Goal: Find specific page/section: Find specific page/section

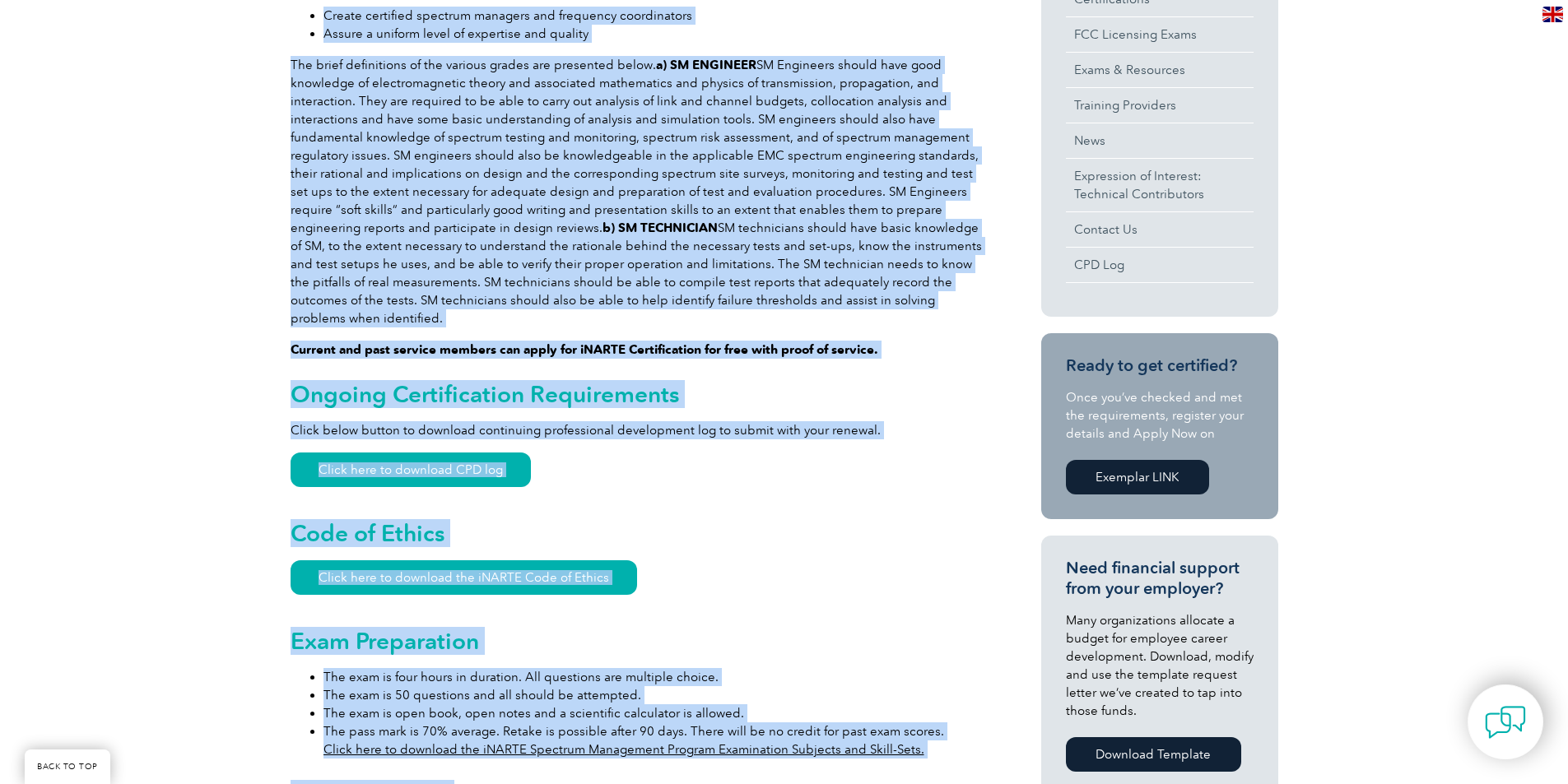
scroll to position [676, 0]
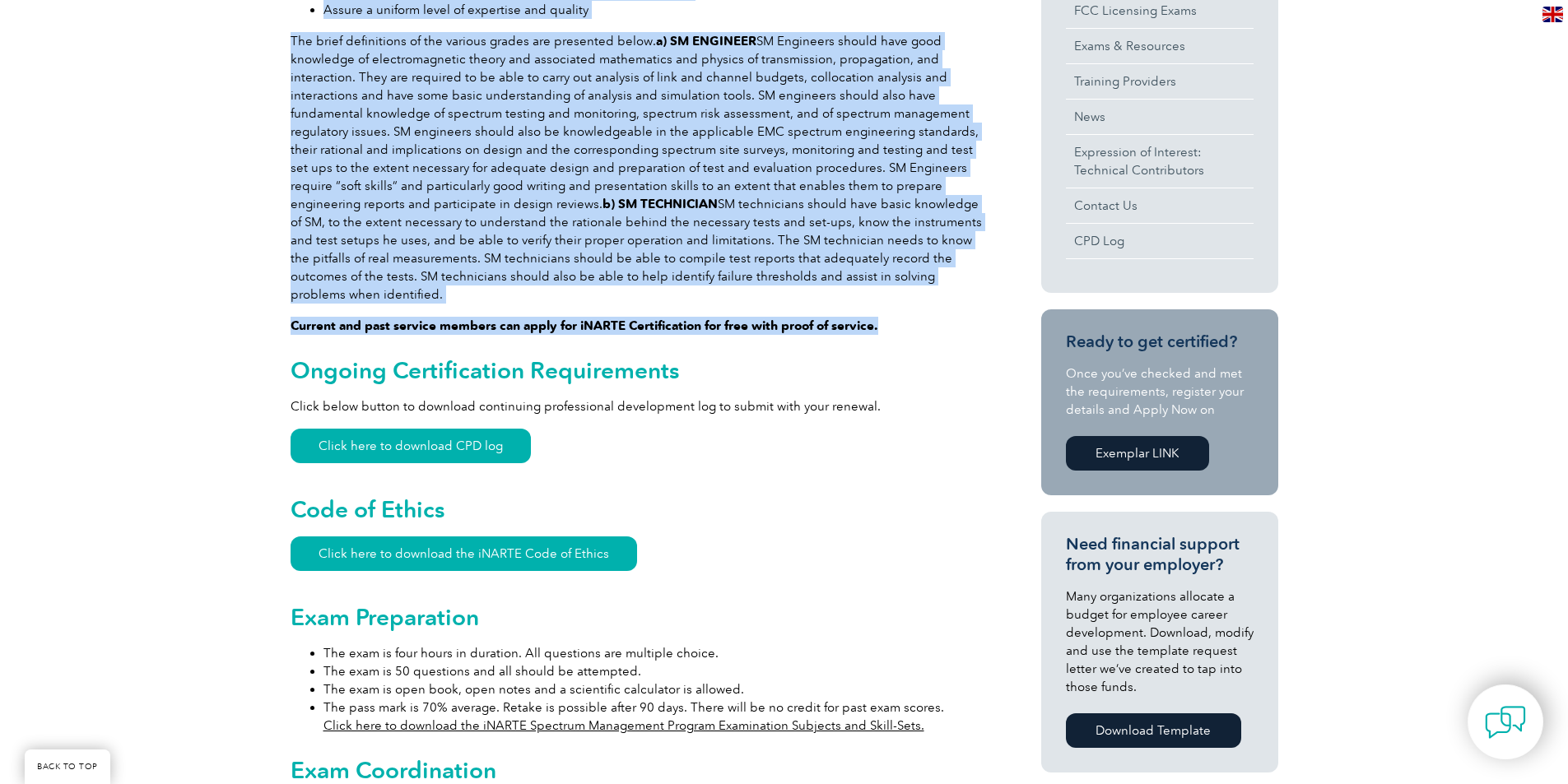
drag, startPoint x: 287, startPoint y: 478, endPoint x: 882, endPoint y: 295, distance: 622.5
copy div "Loremip Dolorsit aMETCO Adipisci Elitseddoe Temporincidid uTLABO’e Dolorema Ali…"
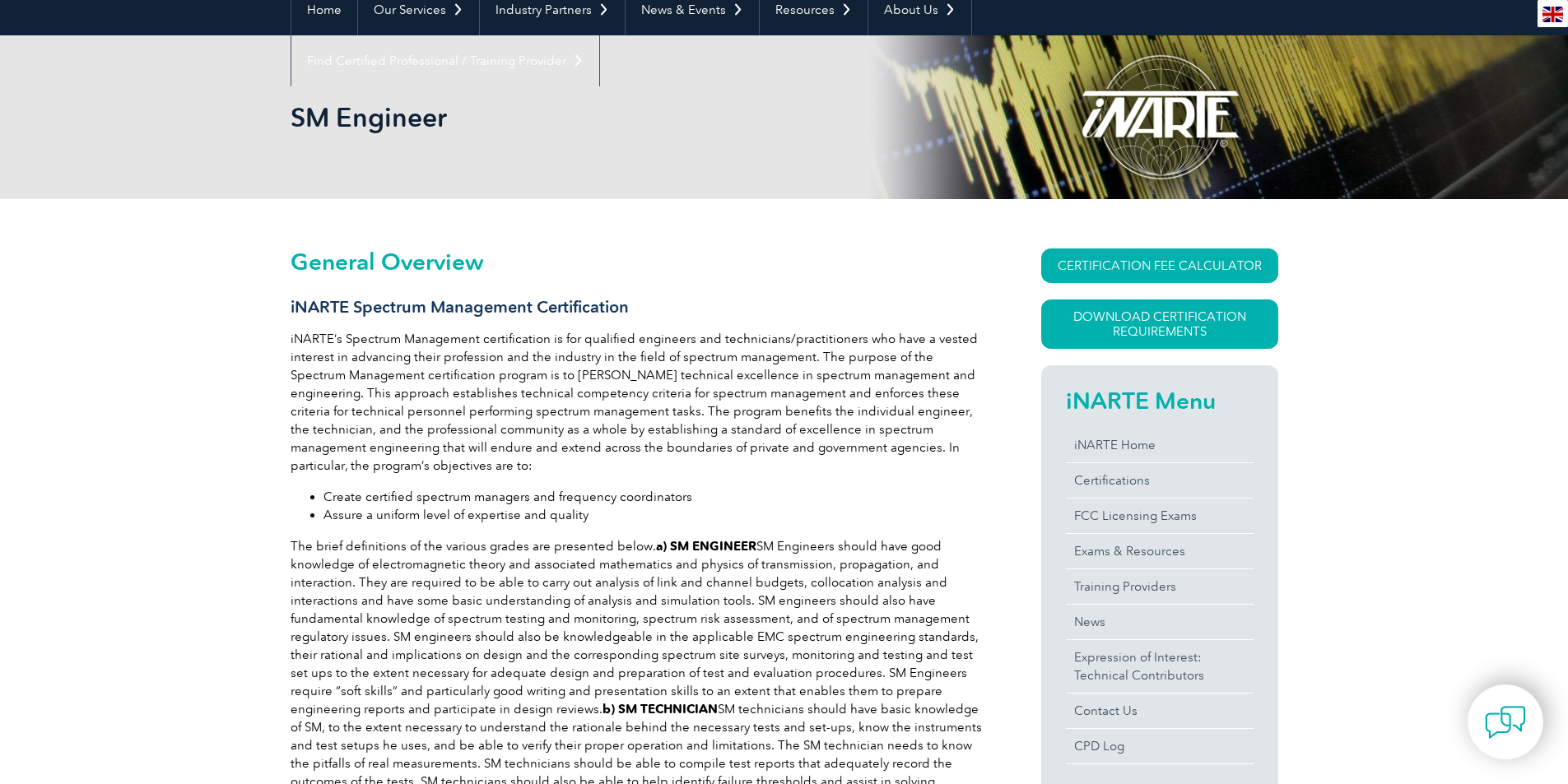
scroll to position [0, 0]
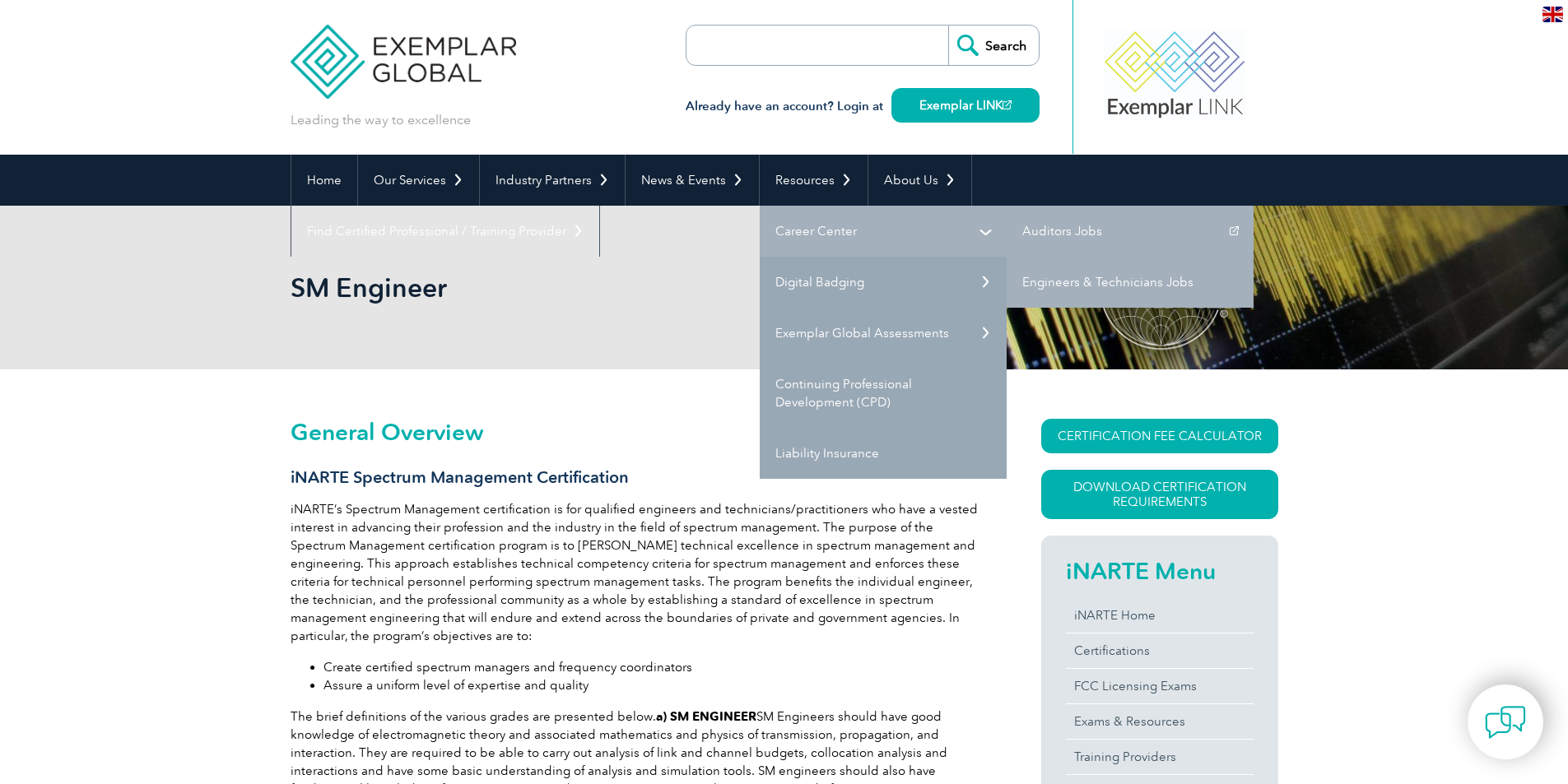
click at [835, 233] on link "Career Center" at bounding box center [883, 231] width 247 height 51
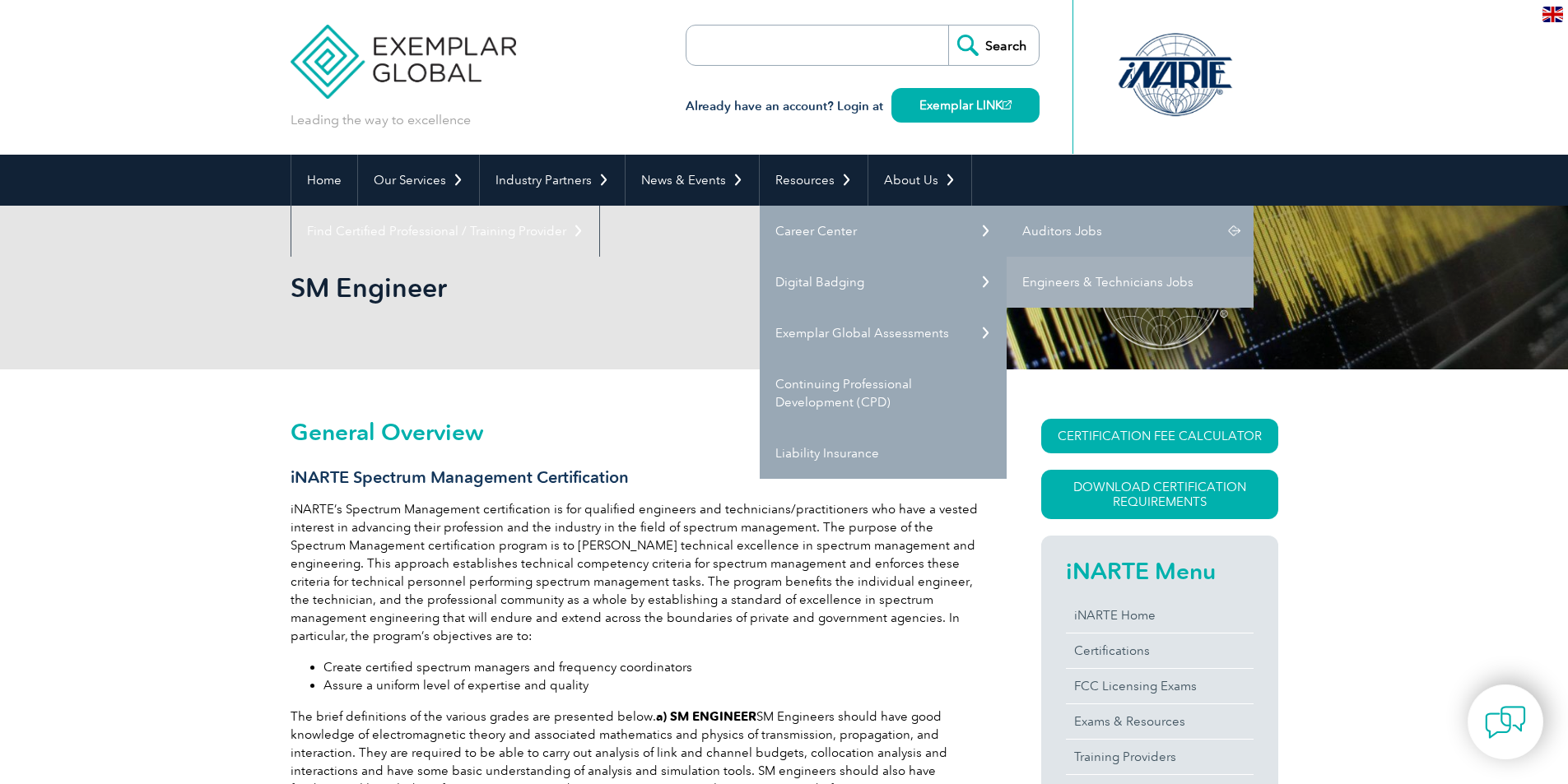
click at [1102, 231] on link "Auditors Jobs" at bounding box center [1130, 231] width 247 height 51
